Goal: Information Seeking & Learning: Learn about a topic

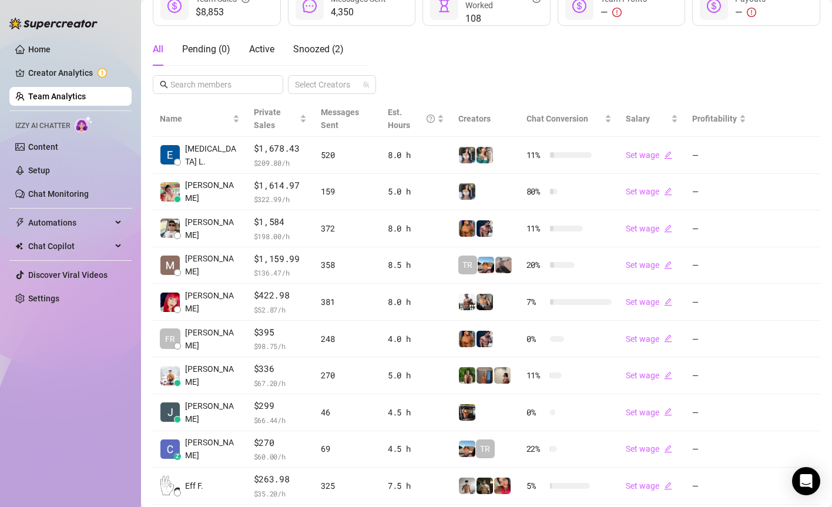
scroll to position [244, 0]
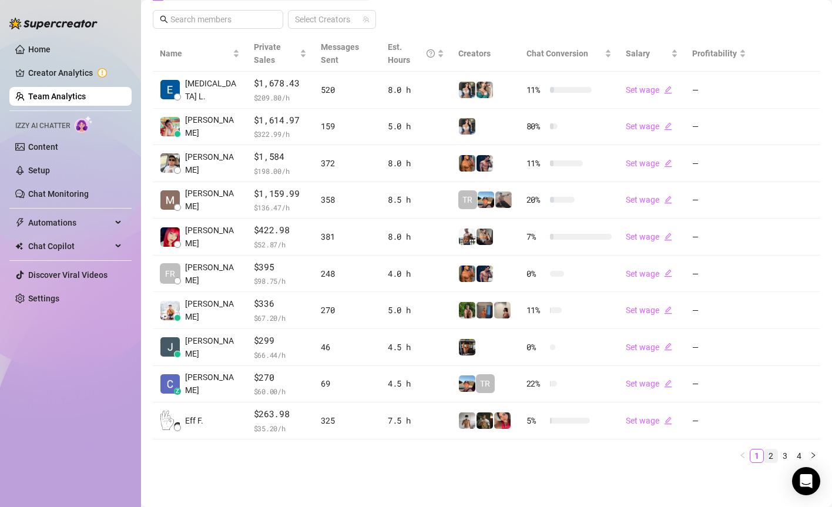
click at [771, 455] on link "2" at bounding box center [770, 455] width 13 height 13
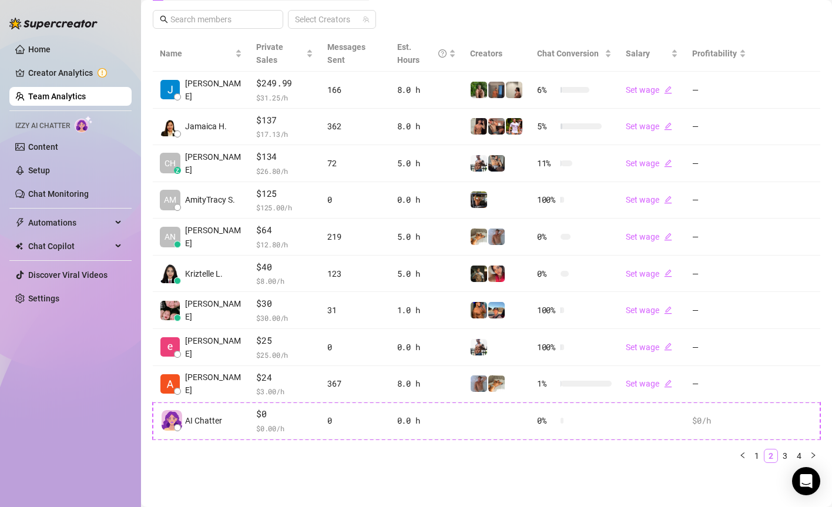
scroll to position [231, 0]
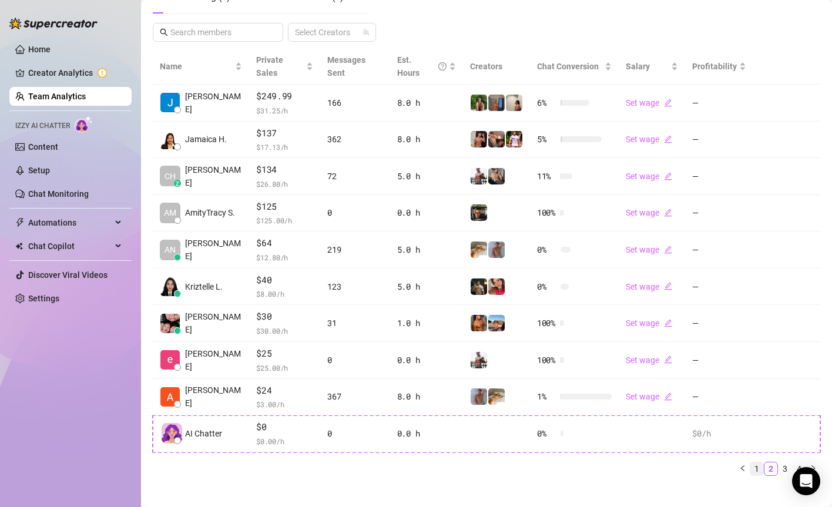
click at [751, 462] on link "1" at bounding box center [756, 468] width 13 height 13
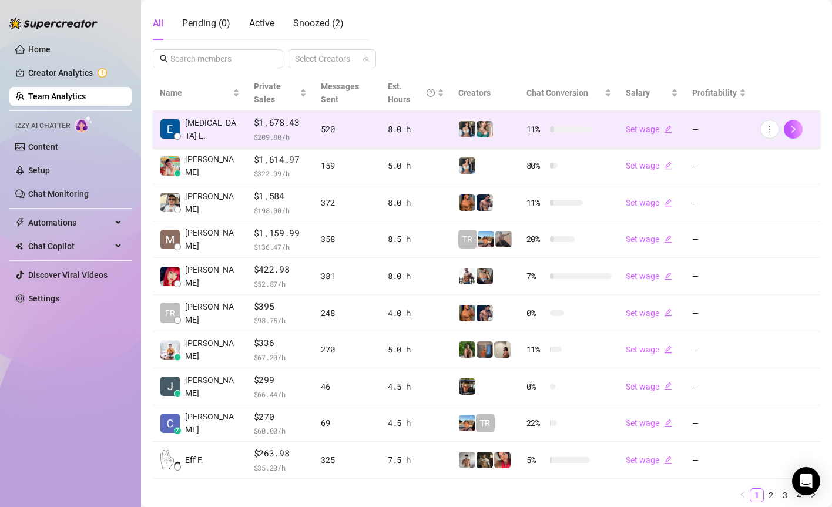
scroll to position [0, 0]
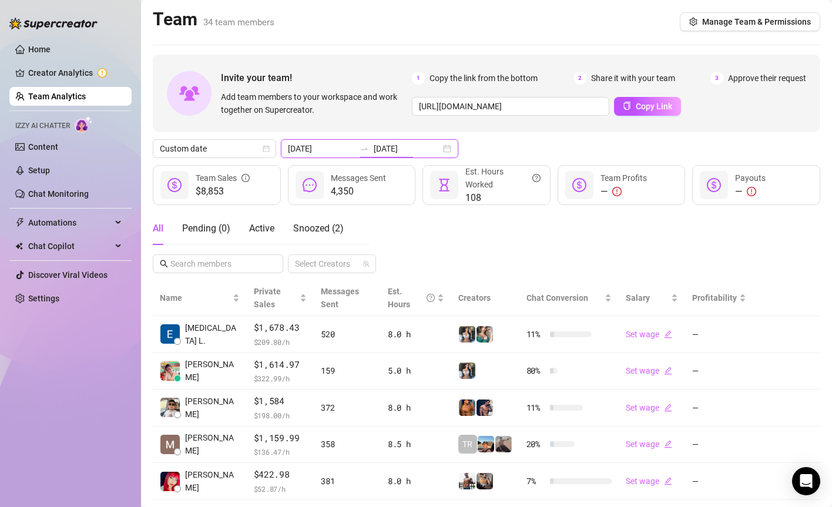
click at [374, 149] on input "[DATE]" at bounding box center [407, 148] width 67 height 13
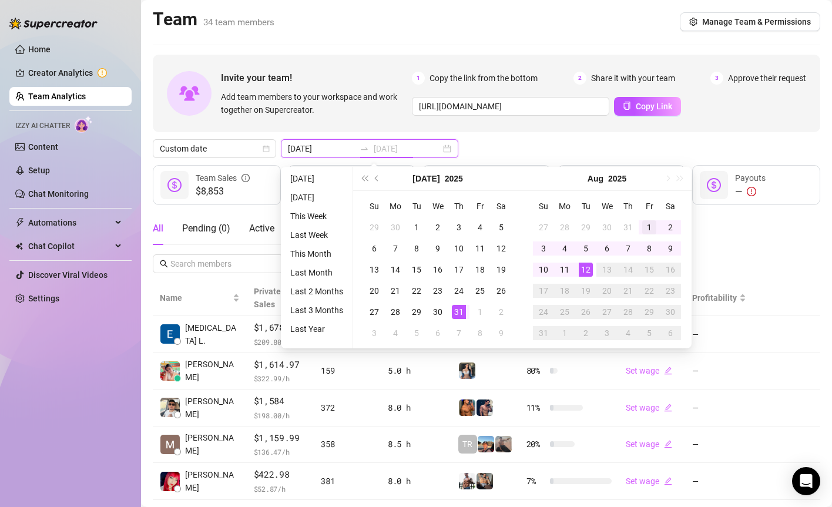
type input "[DATE]"
click at [652, 230] on div "1" at bounding box center [649, 227] width 14 height 14
click at [593, 270] on td "12" at bounding box center [585, 269] width 21 height 21
type input "[DATE]"
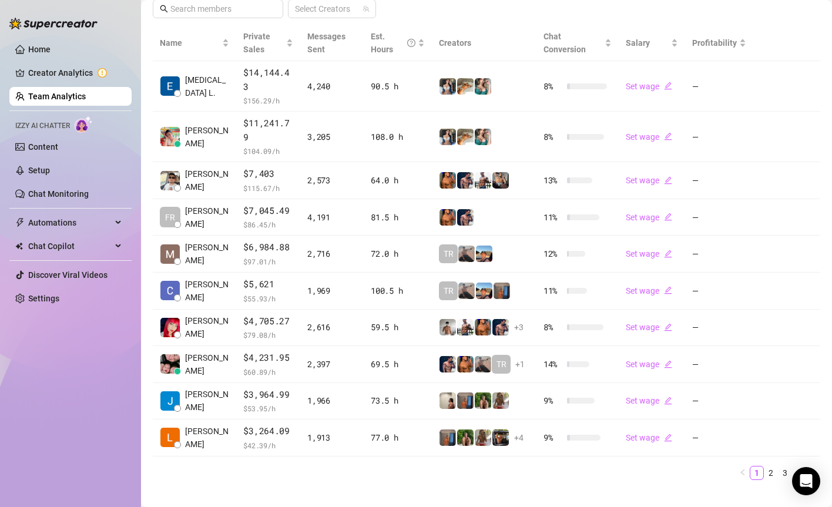
scroll to position [244, 0]
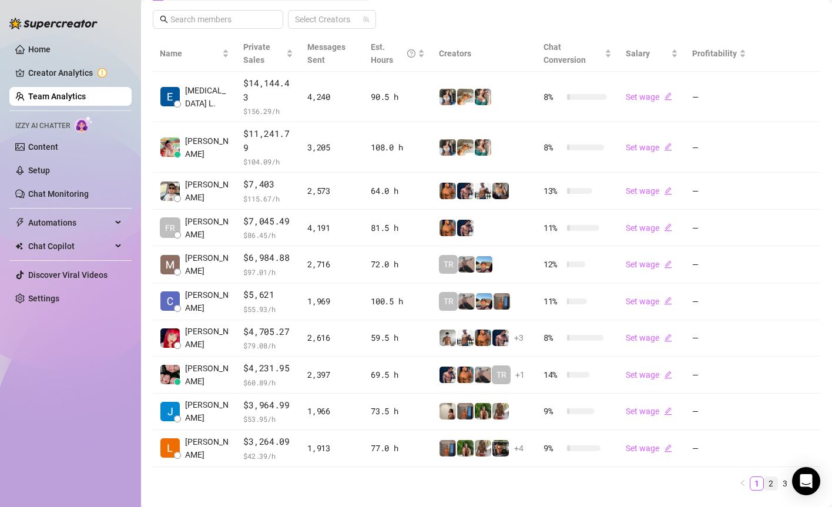
click at [766, 477] on link "2" at bounding box center [770, 483] width 13 height 13
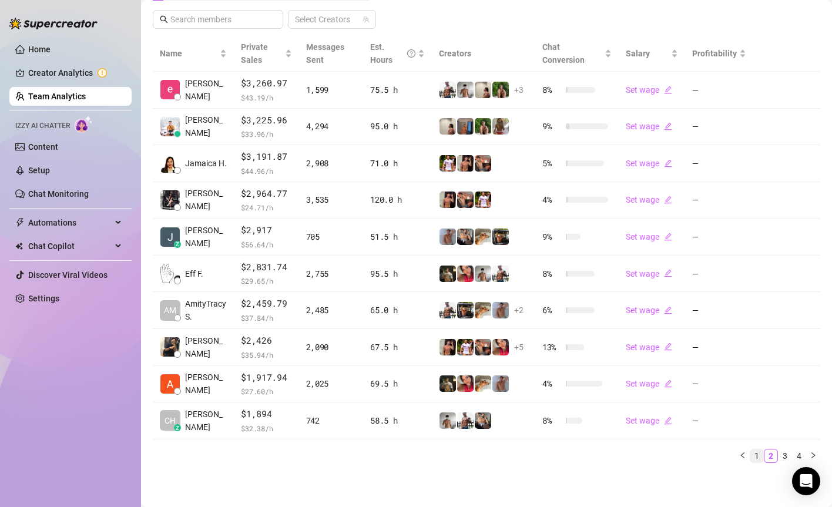
click at [759, 451] on link "1" at bounding box center [756, 455] width 13 height 13
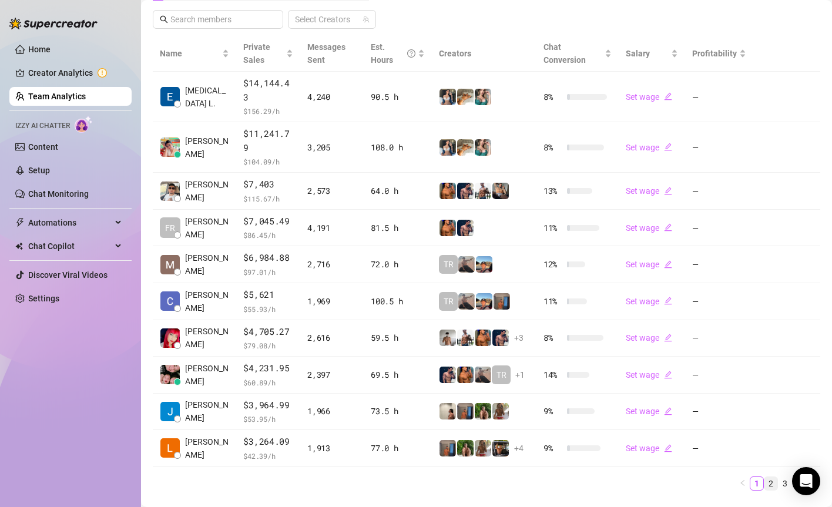
click at [768, 477] on link "2" at bounding box center [770, 483] width 13 height 13
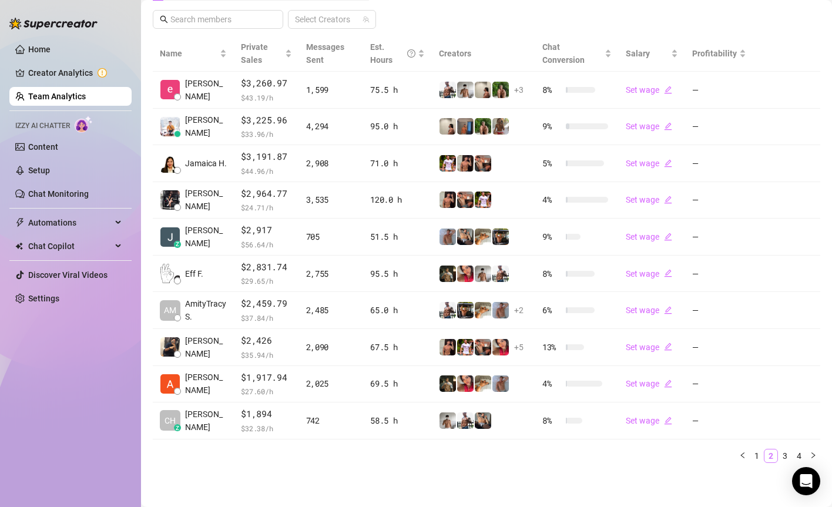
click at [766, 457] on link "2" at bounding box center [770, 455] width 13 height 13
click at [758, 457] on link "1" at bounding box center [756, 455] width 13 height 13
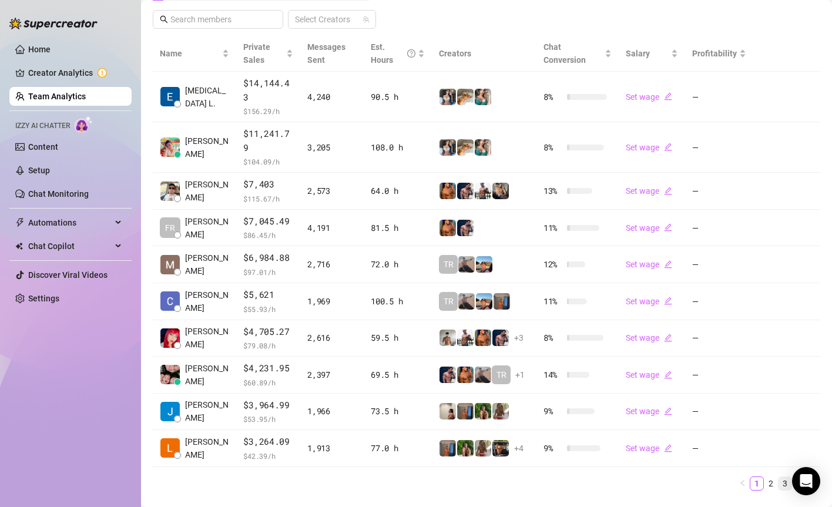
click at [787, 477] on link "3" at bounding box center [784, 483] width 13 height 13
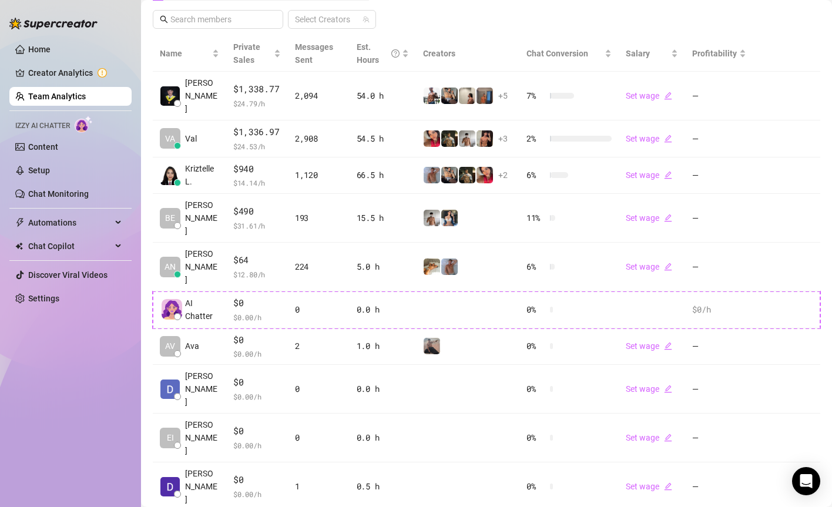
drag, startPoint x: 768, startPoint y: 457, endPoint x: 583, endPoint y: 459, distance: 185.1
click at [28, 100] on link "Team Analytics" at bounding box center [57, 96] width 58 height 9
click at [43, 92] on link "Team Analytics" at bounding box center [57, 96] width 58 height 9
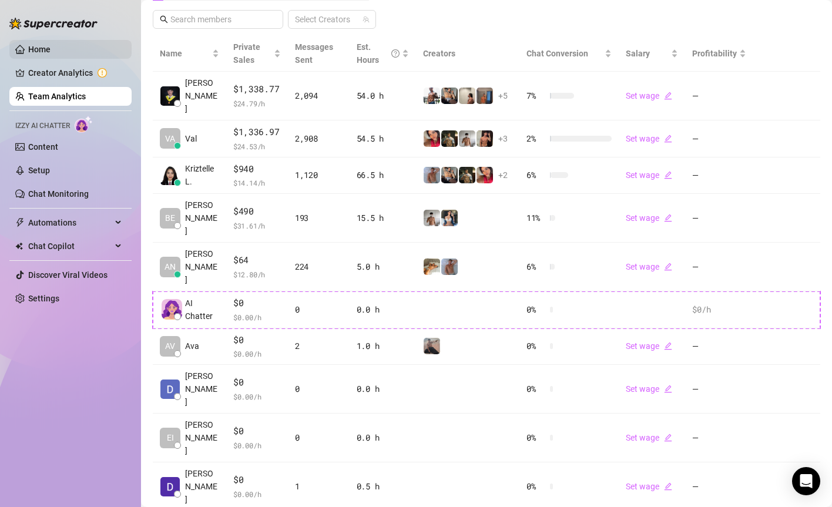
click at [28, 54] on link "Home" at bounding box center [39, 49] width 22 height 9
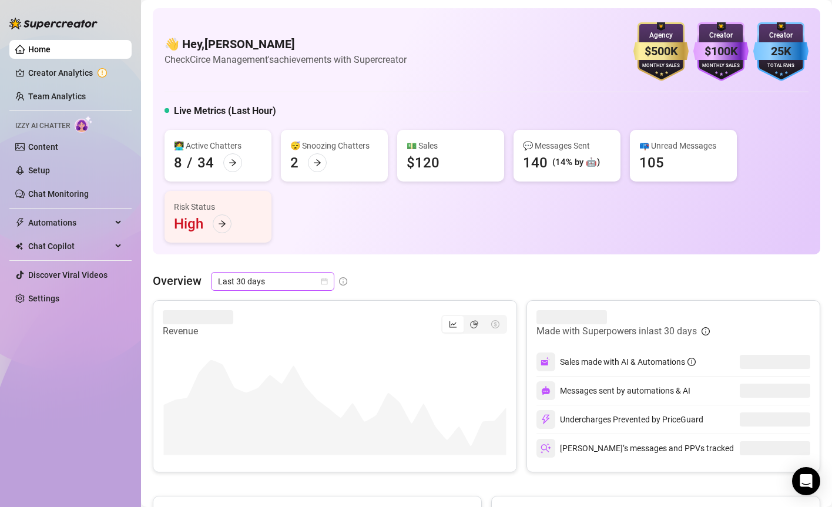
click at [284, 282] on span "Last 30 days" at bounding box center [272, 282] width 109 height 18
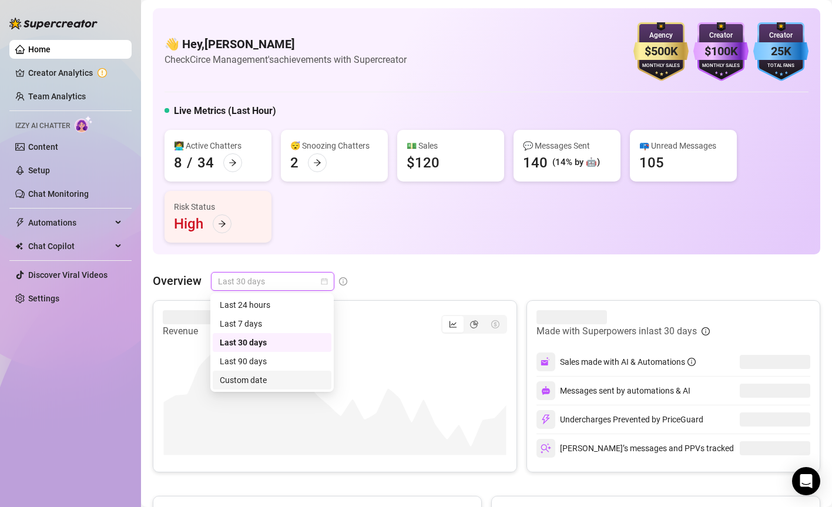
click at [280, 377] on div "Custom date" at bounding box center [272, 380] width 105 height 13
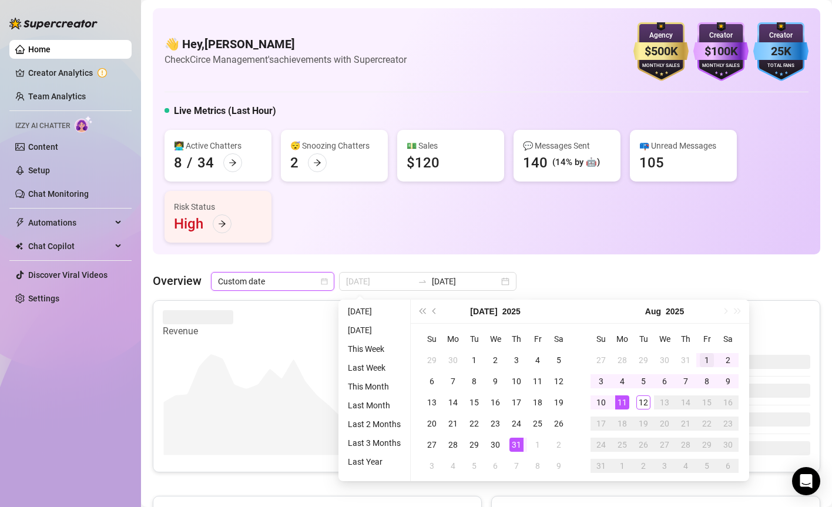
type input "[DATE]"
click at [704, 355] on div "1" at bounding box center [707, 360] width 14 height 14
click at [727, 382] on div "9" at bounding box center [728, 381] width 14 height 14
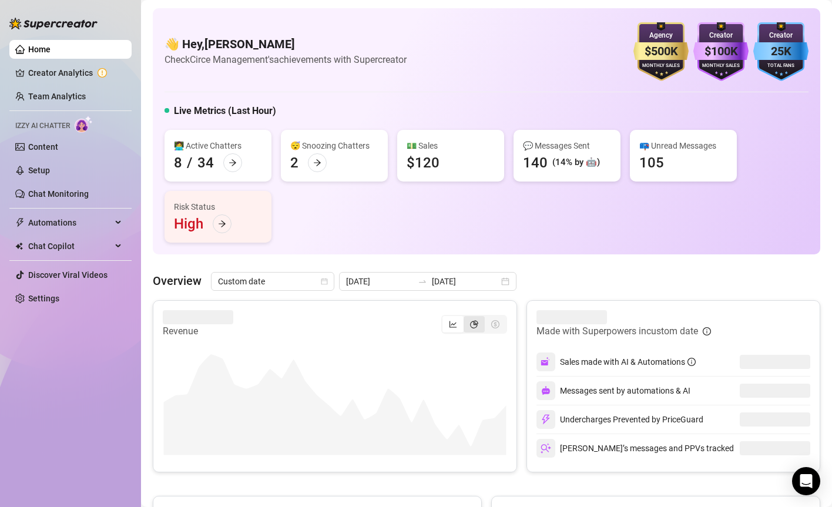
click at [475, 321] on icon "pie-chart" at bounding box center [474, 324] width 8 height 8
click at [466, 318] on input "segmented control" at bounding box center [466, 318] width 0 height 0
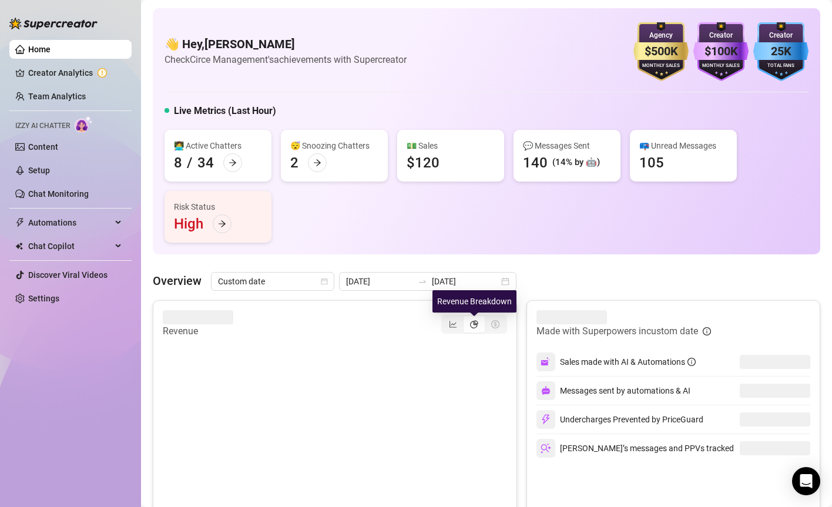
scroll to position [94, 0]
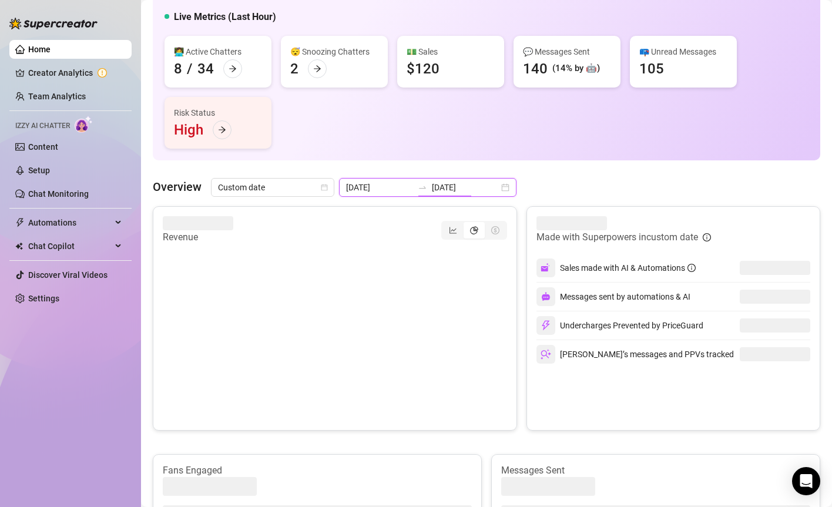
click at [443, 192] on input "[DATE]" at bounding box center [465, 187] width 67 height 13
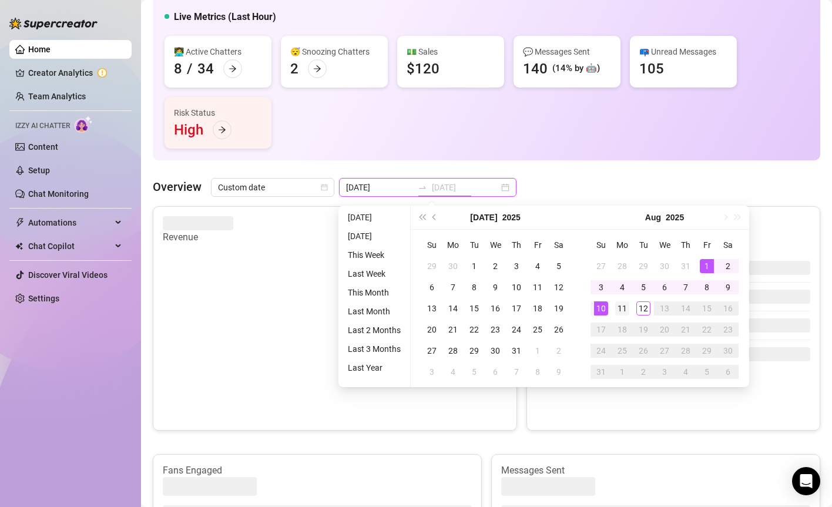
type input "[DATE]"
click at [621, 310] on div "11" at bounding box center [622, 308] width 14 height 14
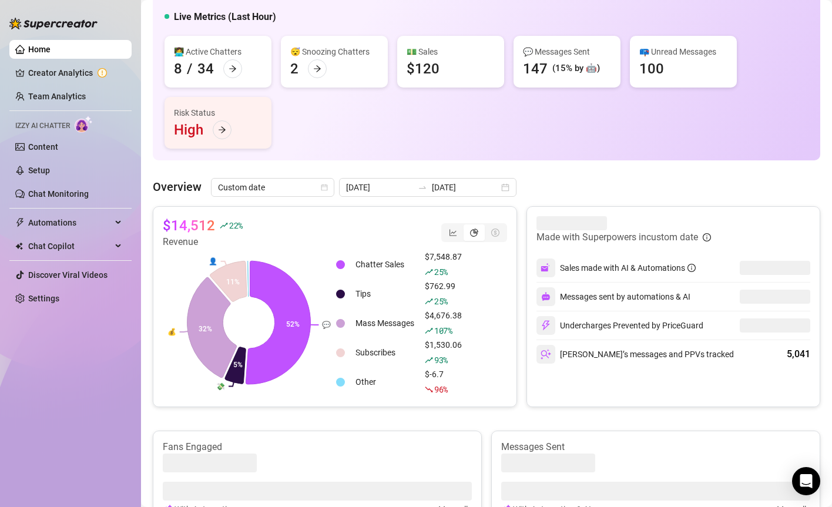
click at [173, 222] on article "$14,512" at bounding box center [189, 225] width 52 height 19
copy div "$14,512"
click at [345, 220] on div "$14,512 22 % Revenue" at bounding box center [335, 232] width 344 height 33
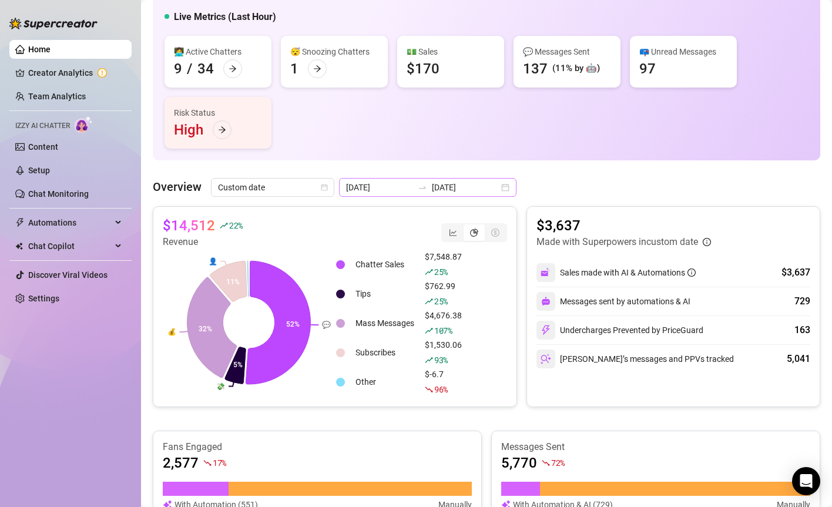
click at [418, 196] on div "[DATE] [DATE]" at bounding box center [427, 187] width 177 height 19
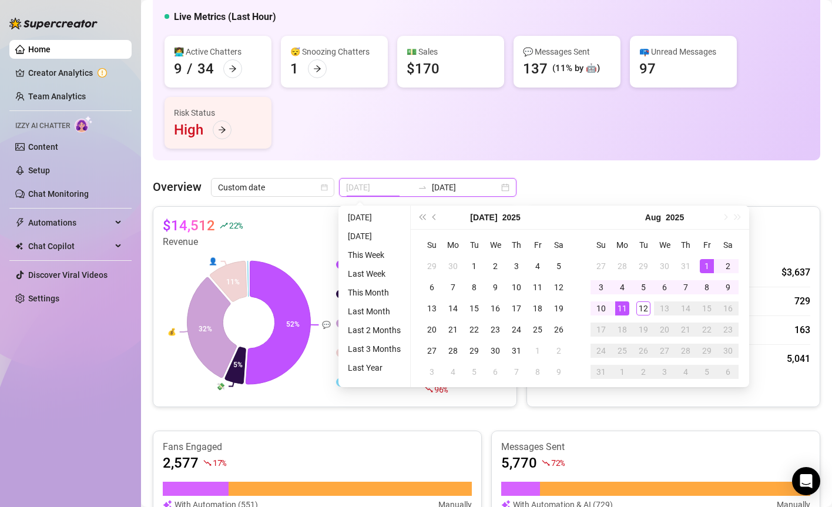
type input "[DATE]"
click at [705, 260] on div "1" at bounding box center [707, 266] width 14 height 14
click at [605, 307] on div "10" at bounding box center [601, 308] width 14 height 14
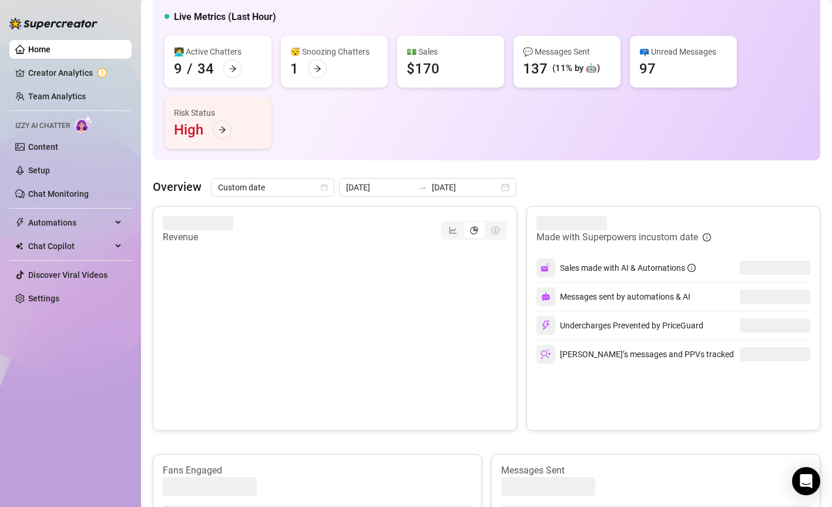
click at [605, 307] on div "Messages sent by automations & AI" at bounding box center [673, 297] width 274 height 28
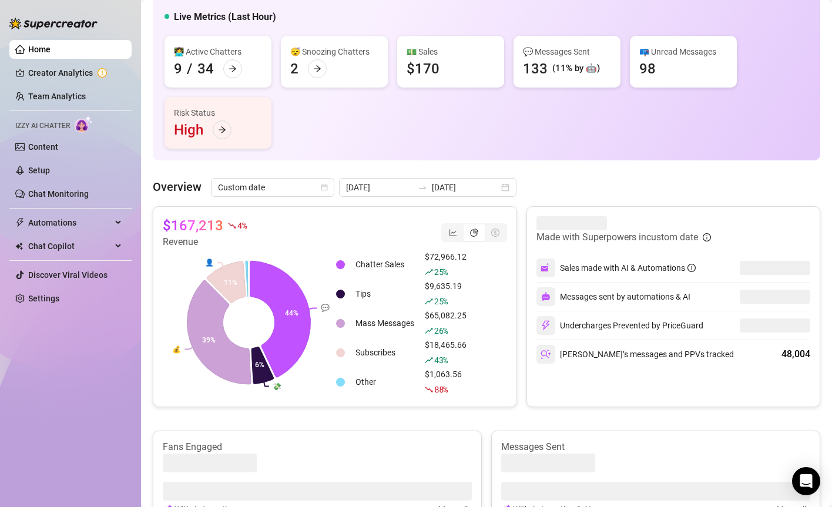
click at [434, 192] on input "[DATE]" at bounding box center [465, 187] width 67 height 13
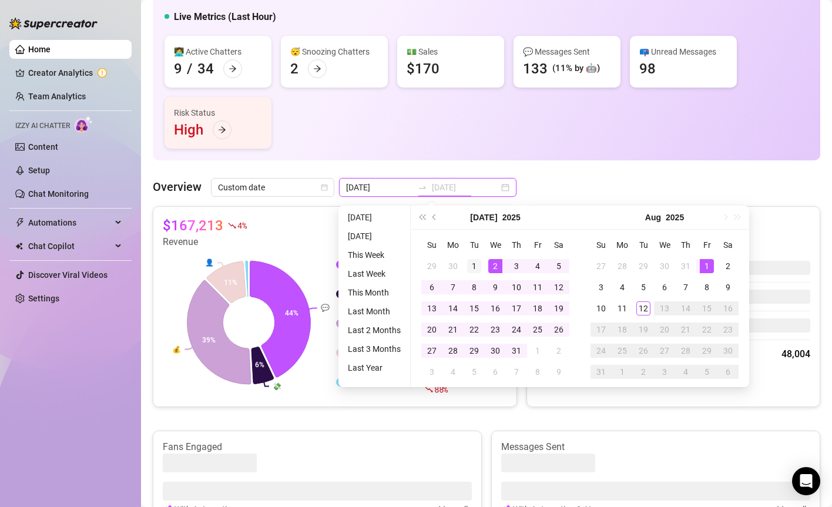
type input "[DATE]"
click at [475, 266] on div "1" at bounding box center [474, 266] width 14 height 14
type input "[DATE]"
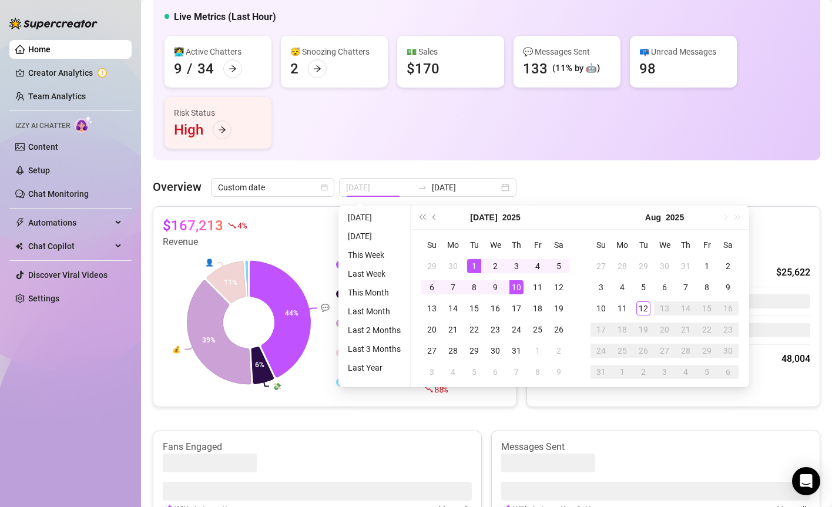
click at [513, 286] on div "10" at bounding box center [516, 287] width 14 height 14
type input "[DATE]"
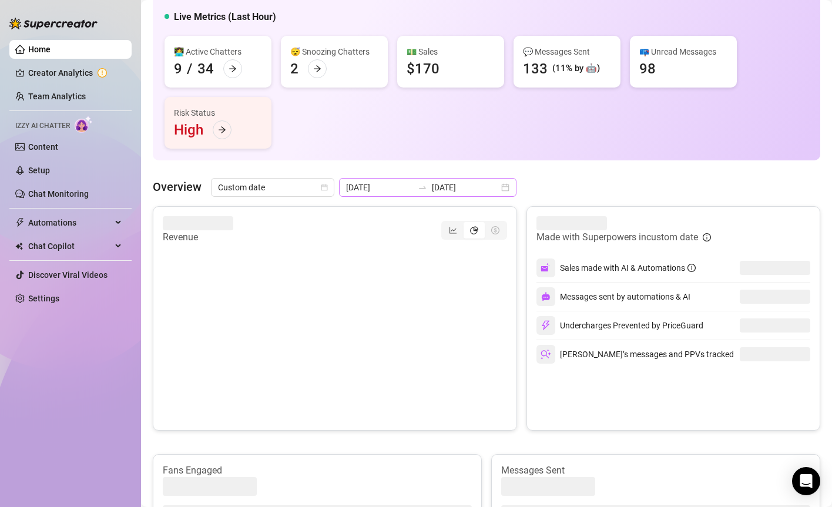
click at [400, 193] on div "[DATE] [DATE]" at bounding box center [427, 187] width 177 height 19
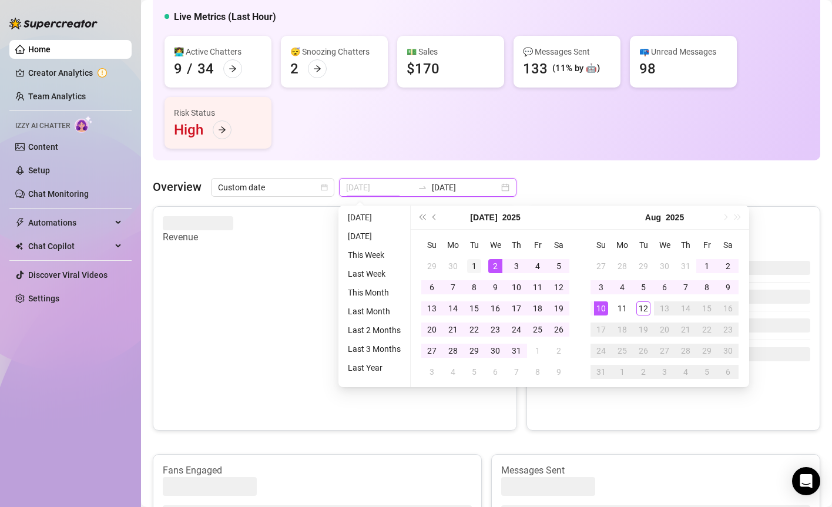
type input "[DATE]"
click at [474, 266] on div "1" at bounding box center [474, 266] width 14 height 14
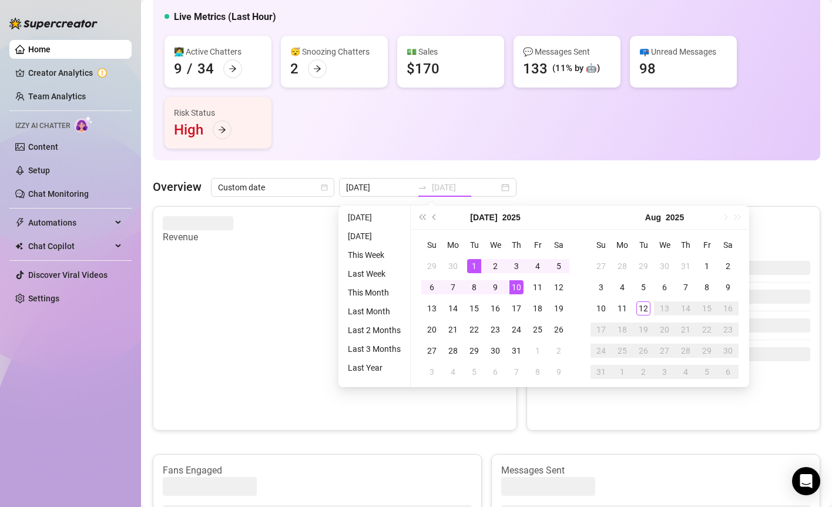
click at [515, 286] on div "10" at bounding box center [516, 287] width 14 height 14
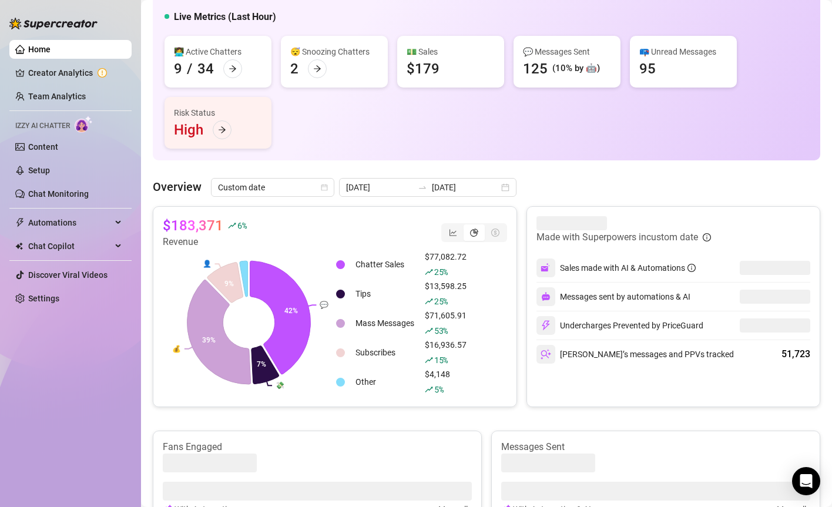
click at [318, 423] on div "$183,371 6 % Revenue 💬 💸 💰 👤 42% 7% 39% 9% Chatter Sales $77,082.72 25 % Tips $…" at bounding box center [486, 473] width 667 height 535
click at [434, 192] on input "[DATE]" at bounding box center [465, 187] width 67 height 13
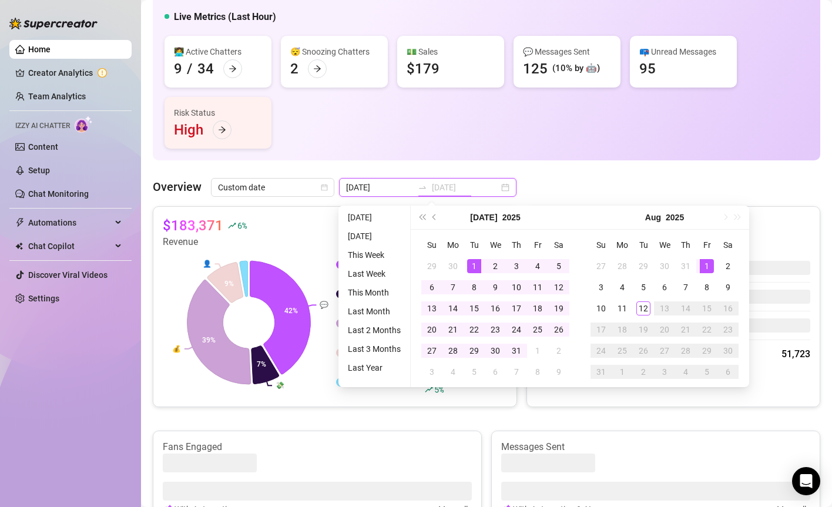
type input "[DATE]"
click at [706, 260] on div "1" at bounding box center [707, 266] width 14 height 14
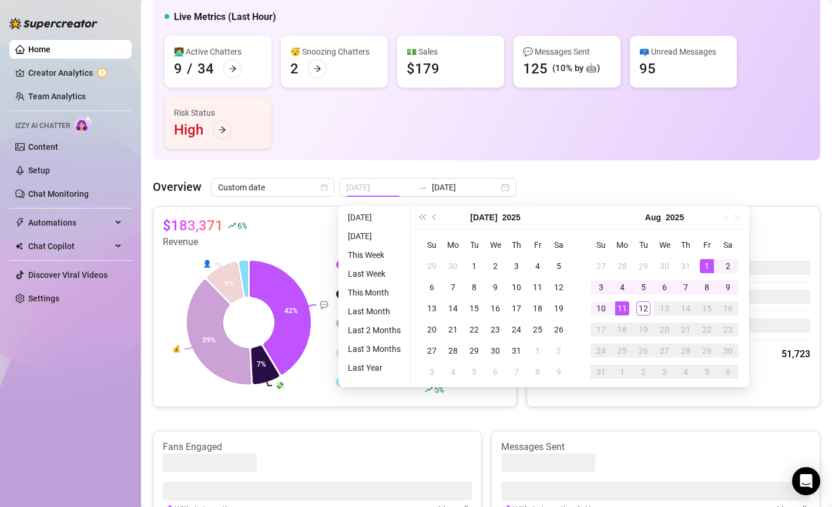
click at [616, 308] on div "11" at bounding box center [622, 308] width 14 height 14
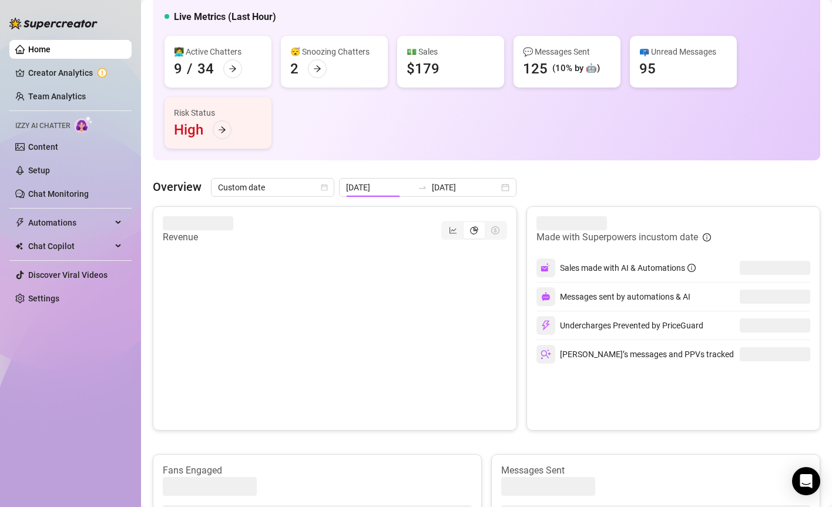
type input "[DATE]"
click at [432, 191] on input "[DATE]" at bounding box center [465, 187] width 67 height 13
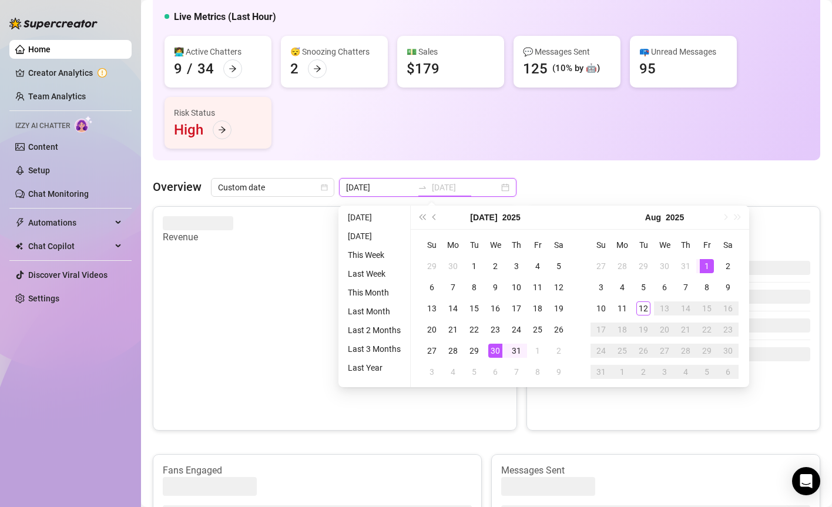
type input "[DATE]"
click at [704, 263] on div "1" at bounding box center [707, 266] width 14 height 14
click at [621, 307] on div "11" at bounding box center [622, 308] width 14 height 14
type input "[DATE]"
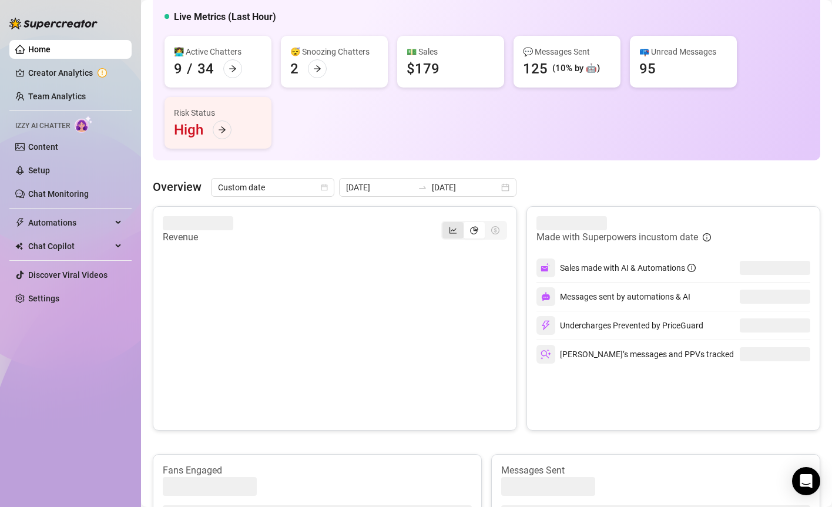
click at [454, 234] on div "segmented control" at bounding box center [452, 230] width 21 height 16
click at [445, 224] on input "segmented control" at bounding box center [445, 224] width 0 height 0
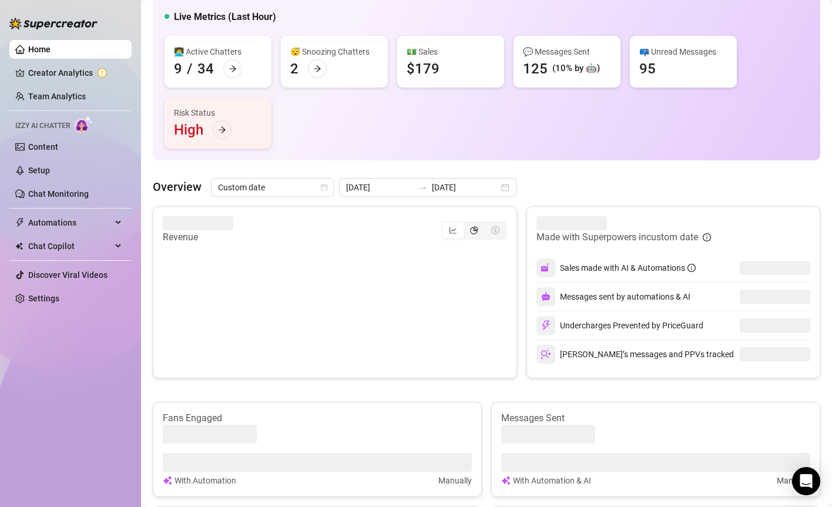
click at [469, 233] on div "segmented control" at bounding box center [474, 230] width 21 height 16
click at [466, 224] on input "segmented control" at bounding box center [466, 224] width 0 height 0
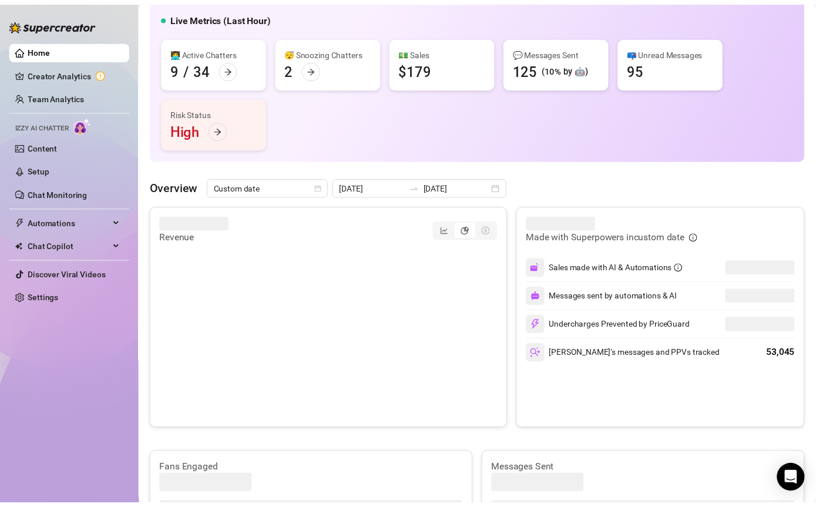
scroll to position [150, 0]
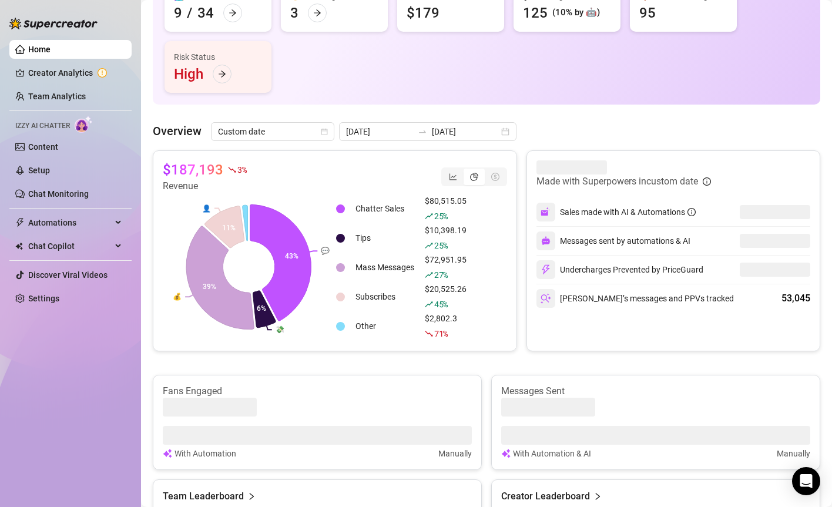
click at [249, 374] on div "$187,193 3 % Revenue 💬 💸 💰 👤 43% 6% 39% 11% Chatter Sales $80,515.05 25 % Tips …" at bounding box center [486, 417] width 667 height 535
drag, startPoint x: 144, startPoint y: 112, endPoint x: 172, endPoint y: 159, distance: 54.3
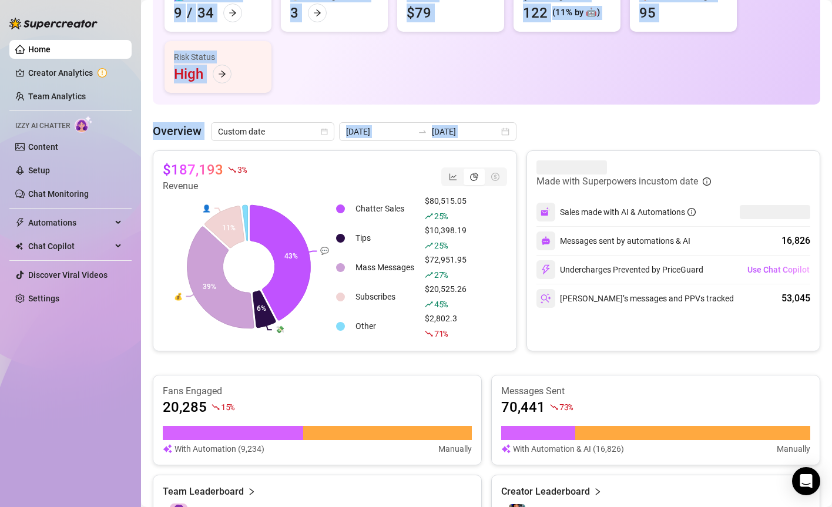
click at [334, 86] on div "👩‍💻 Active Chatters 9 / 34 😴 Snoozing Chatters 3 💵 Sales $79 💬 Messages Sent 12…" at bounding box center [486, 36] width 644 height 113
drag, startPoint x: 145, startPoint y: 118, endPoint x: 179, endPoint y: 146, distance: 43.4
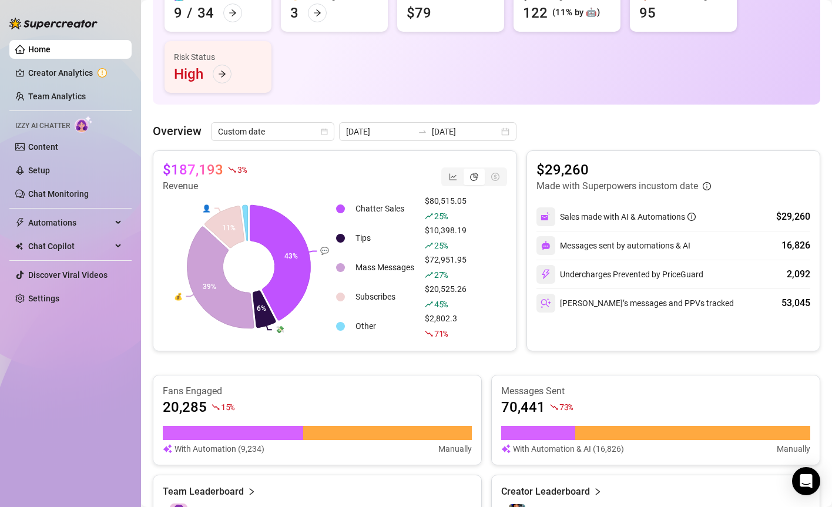
click at [529, 90] on div "👩‍💻 Active Chatters 9 / 34 😴 Snoozing Chatters 3 💵 Sales $79 💬 Messages Sent 12…" at bounding box center [486, 36] width 644 height 113
click at [405, 125] on div "[DATE] [DATE]" at bounding box center [427, 131] width 177 height 19
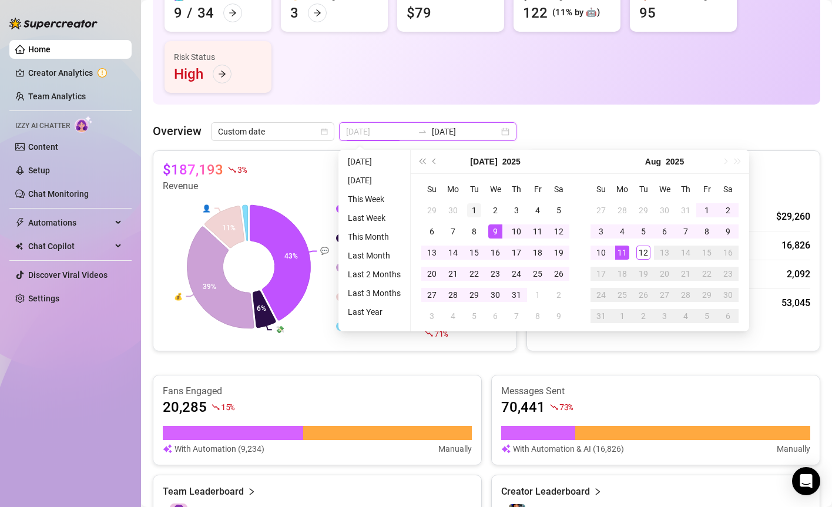
type input "[DATE]"
click at [475, 211] on div "1" at bounding box center [474, 210] width 14 height 14
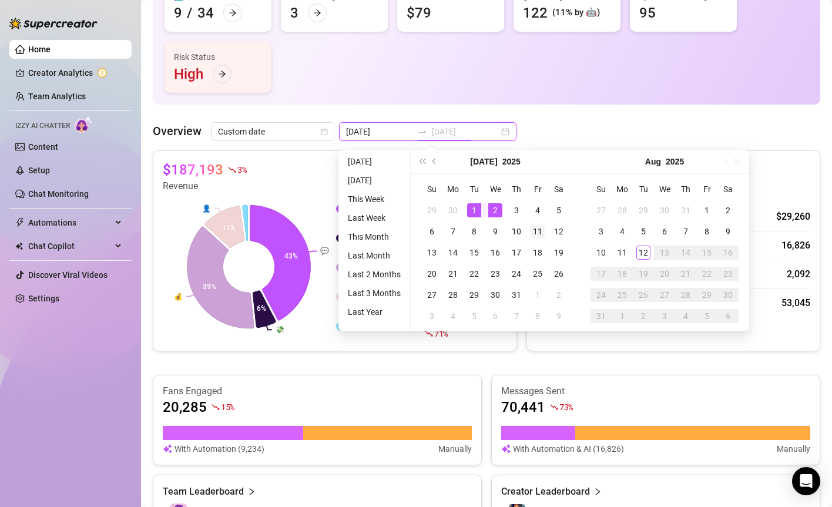
type input "[DATE]"
click at [539, 231] on div "11" at bounding box center [538, 231] width 14 height 14
